Goal: Information Seeking & Learning: Learn about a topic

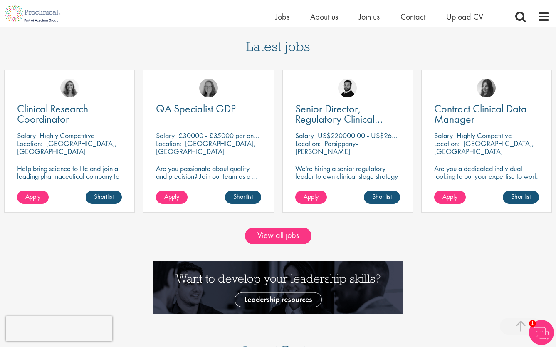
scroll to position [742, 0]
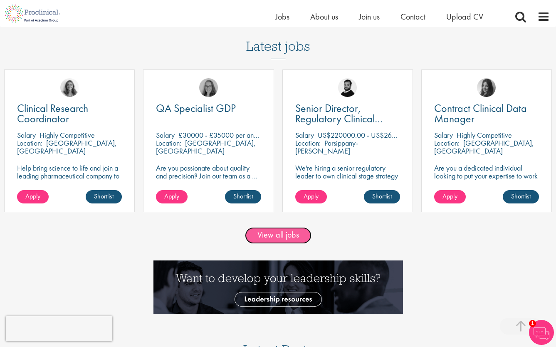
click at [278, 239] on link "View all jobs" at bounding box center [278, 235] width 67 height 17
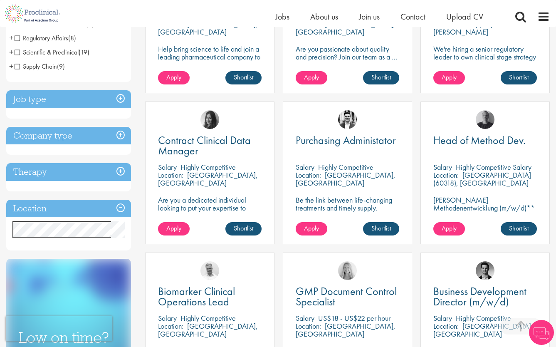
scroll to position [239, 0]
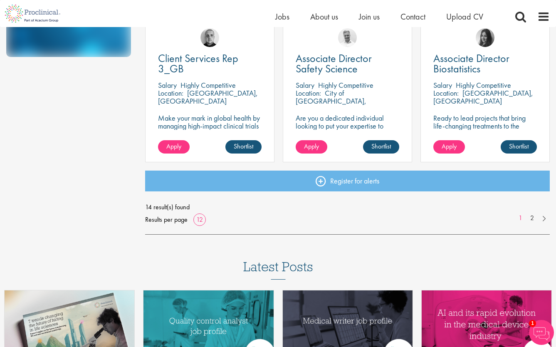
scroll to position [636, 0]
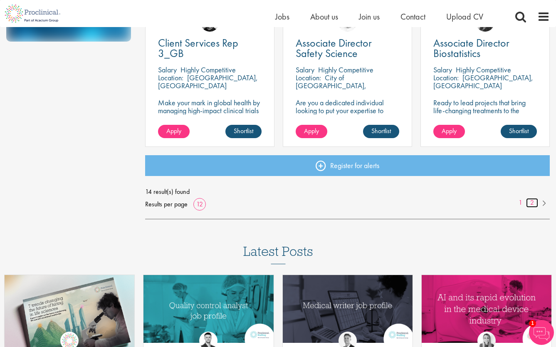
click at [531, 202] on link "2" at bounding box center [532, 203] width 12 height 10
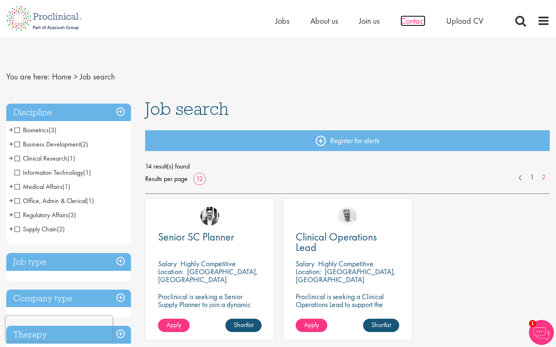
click at [409, 18] on span "Contact" at bounding box center [412, 20] width 25 height 11
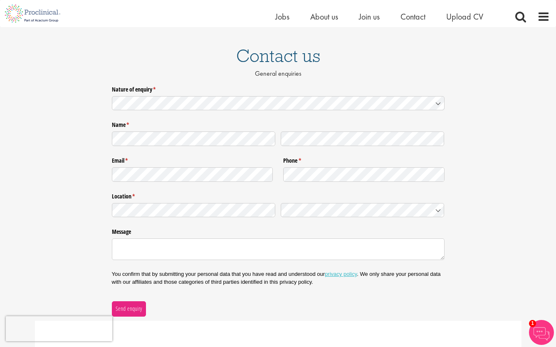
scroll to position [51, 0]
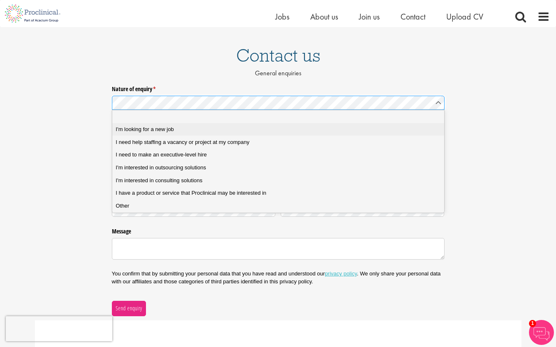
click at [269, 127] on div "I'm looking for a new job" at bounding box center [278, 129] width 325 height 7
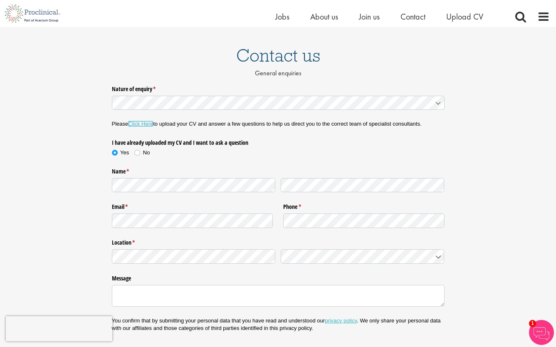
click at [140, 124] on link "Click Here" at bounding box center [140, 124] width 25 height 6
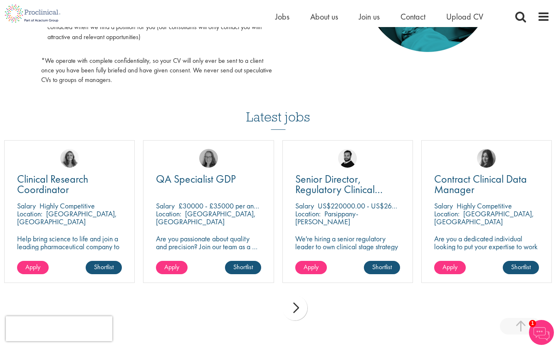
scroll to position [494, 0]
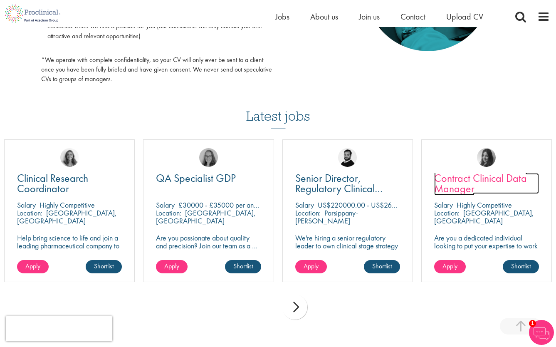
click at [465, 186] on span "Contract Clinical Data Manager" at bounding box center [480, 183] width 93 height 25
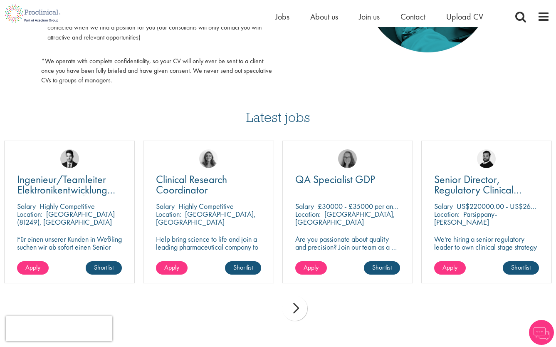
scroll to position [493, 0]
